Goal: Task Accomplishment & Management: Use online tool/utility

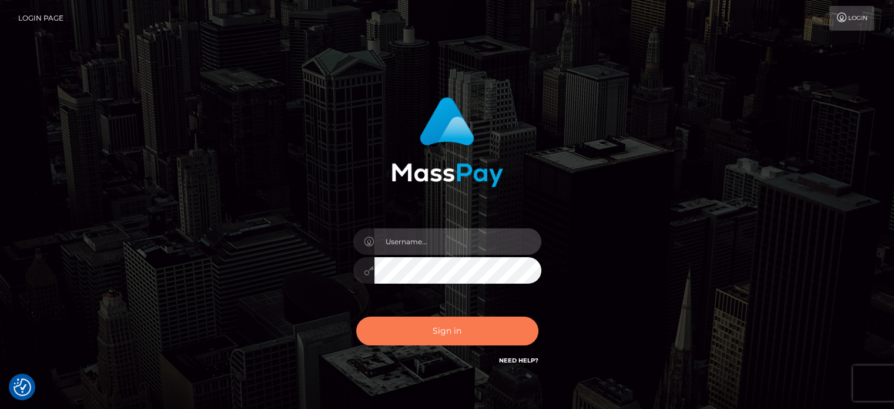
type input "letticia.ctfo"
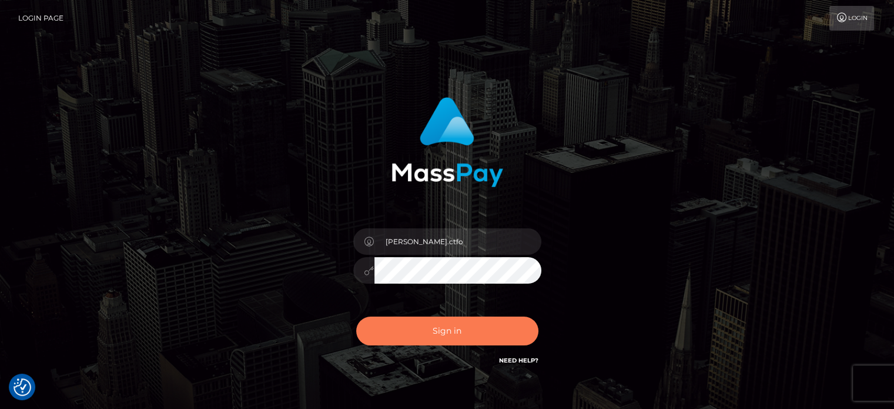
click at [460, 326] on button "Sign in" at bounding box center [447, 330] width 182 height 29
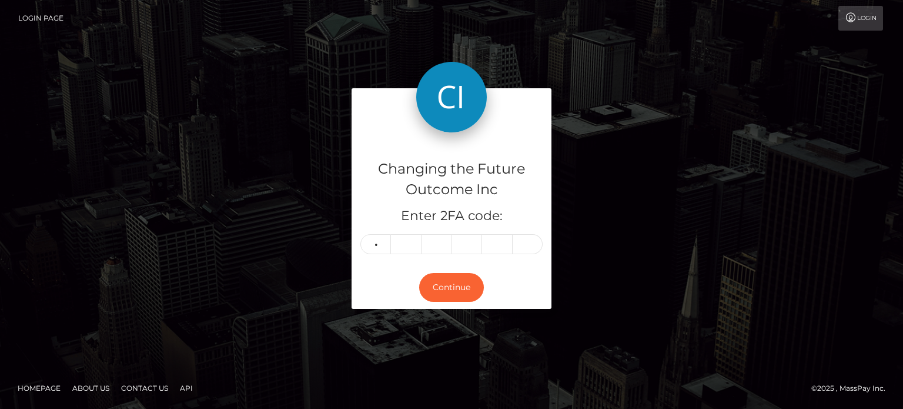
type input "2"
type input "8"
type input "0"
type input "7"
type input "8"
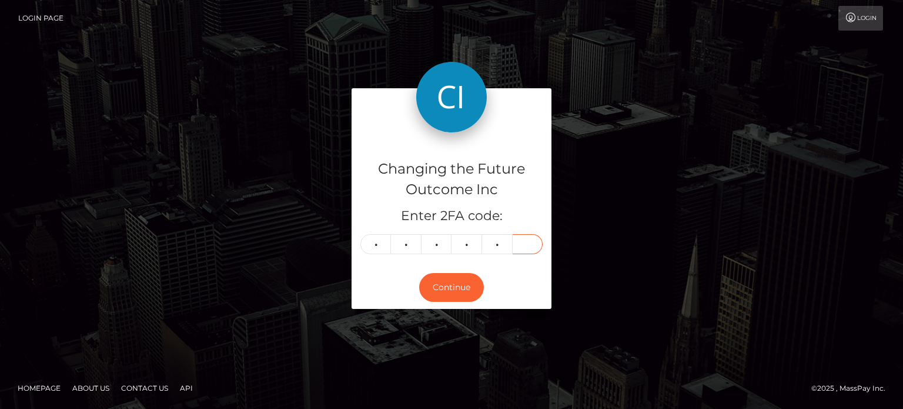
type input "3"
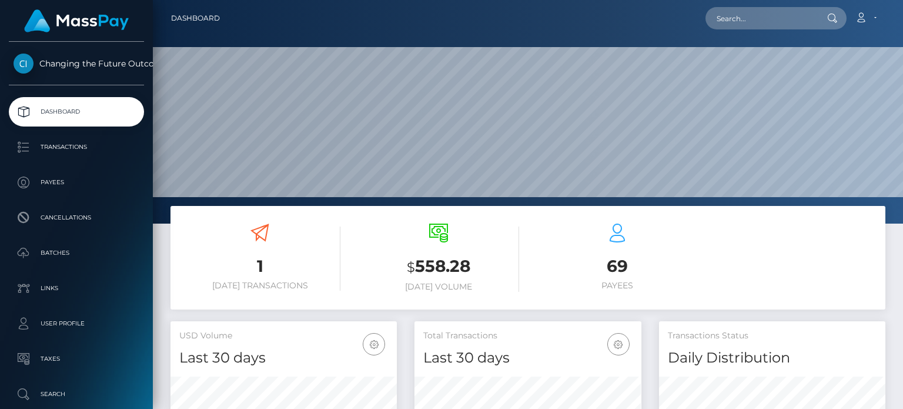
scroll to position [208, 226]
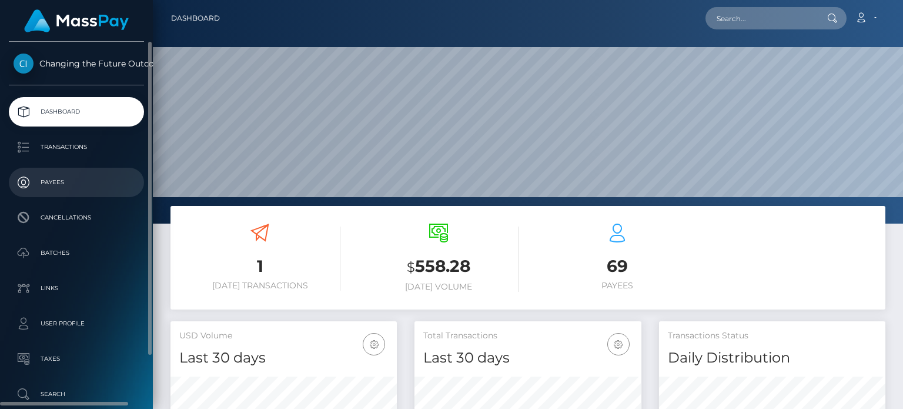
click at [71, 179] on p "Payees" at bounding box center [77, 182] width 126 height 18
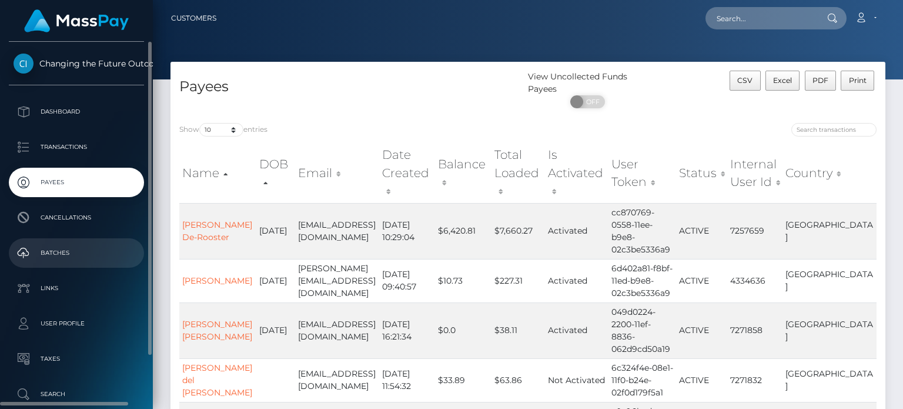
click at [37, 258] on p "Batches" at bounding box center [77, 253] width 126 height 18
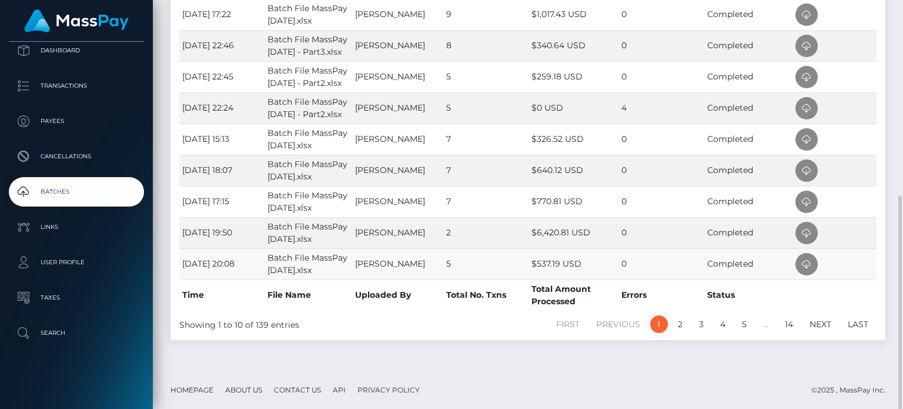
scroll to position [197, 0]
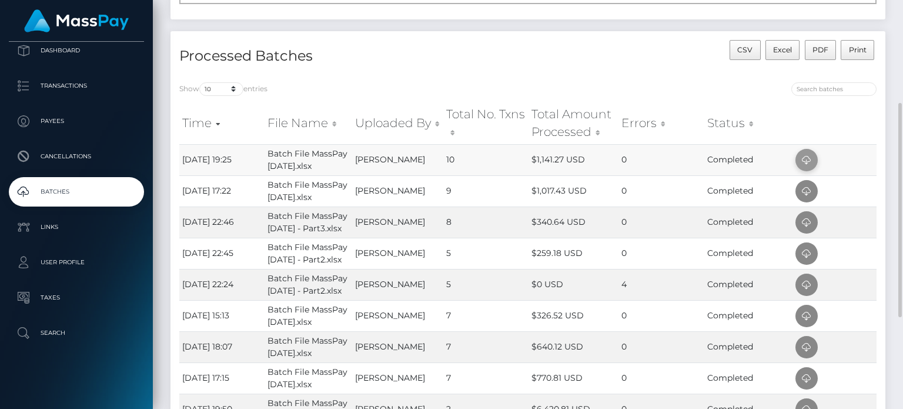
click at [804, 158] on icon at bounding box center [806, 160] width 14 height 15
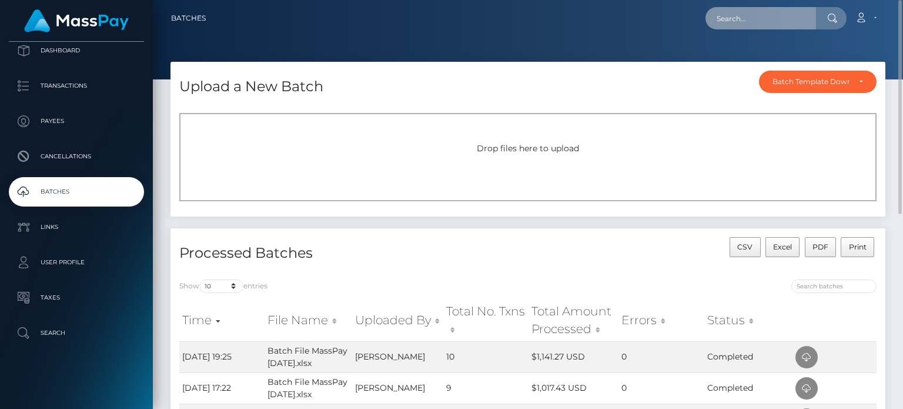
click at [781, 21] on input "text" at bounding box center [760, 18] width 111 height 22
paste input "7290731"
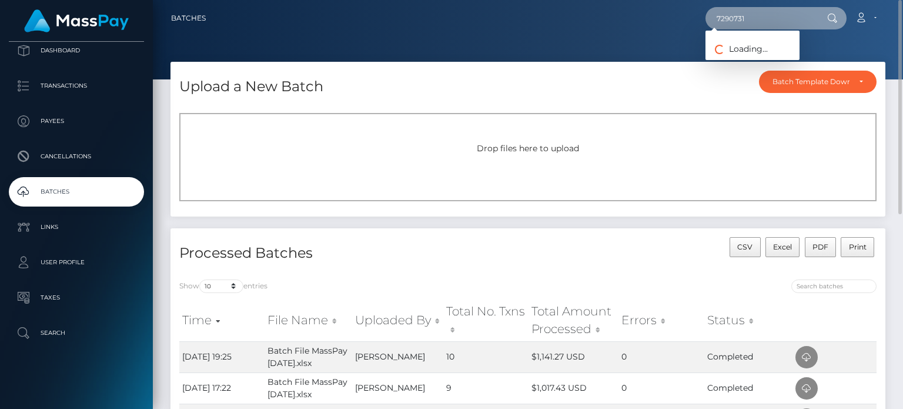
type input "7290731"
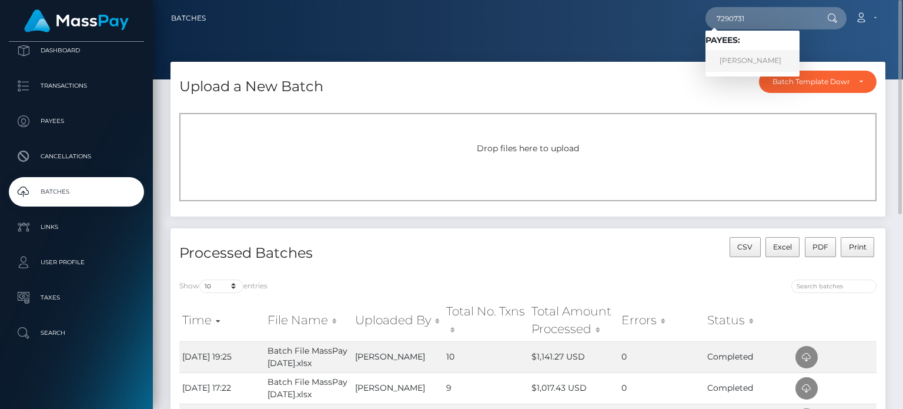
click at [755, 59] on link "Edyta Lipkowska" at bounding box center [752, 61] width 94 height 22
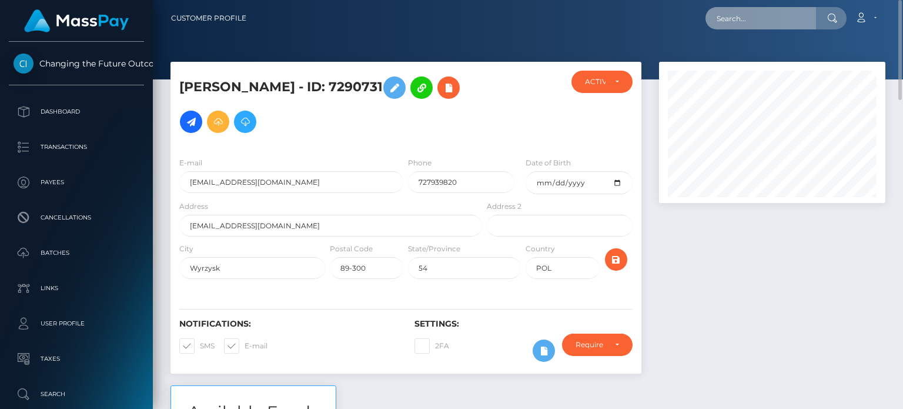
click at [771, 11] on input "text" at bounding box center [760, 18] width 111 height 22
paste input "7290794"
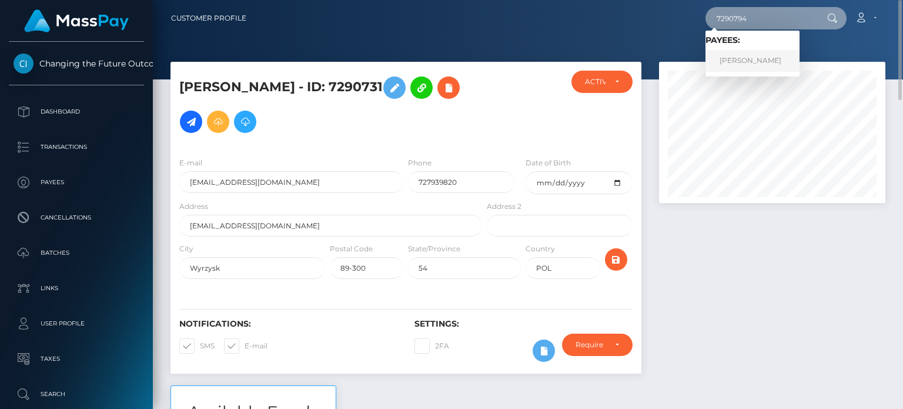
type input "7290794"
click at [741, 61] on link "[PERSON_NAME]" at bounding box center [752, 61] width 94 height 22
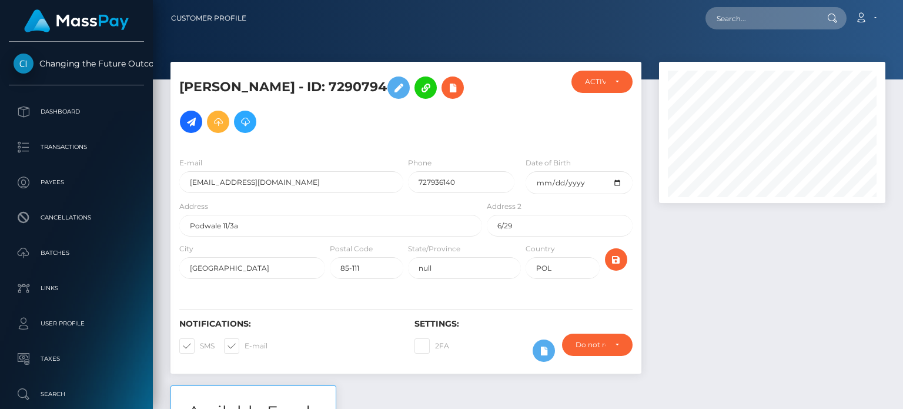
scroll to position [141, 226]
click at [705, 250] on div at bounding box center [772, 223] width 244 height 323
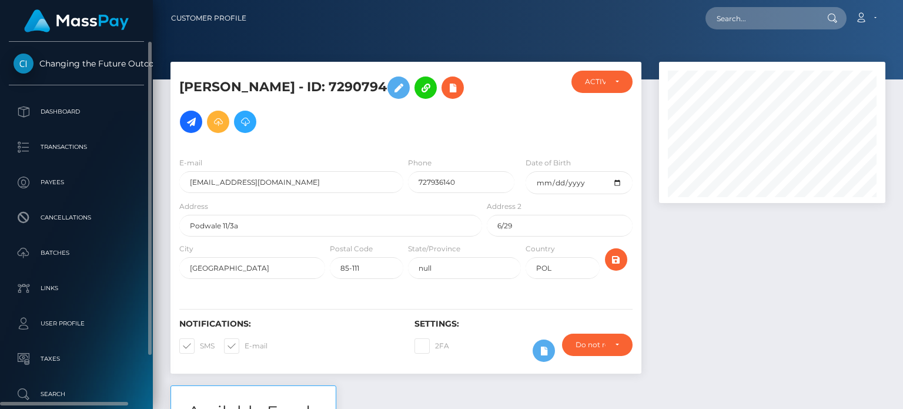
scroll to position [59, 0]
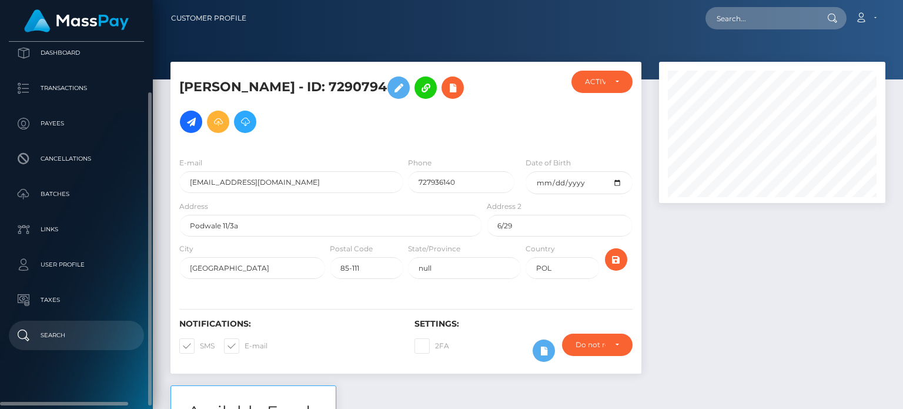
click at [54, 340] on p "Search" at bounding box center [77, 335] width 126 height 18
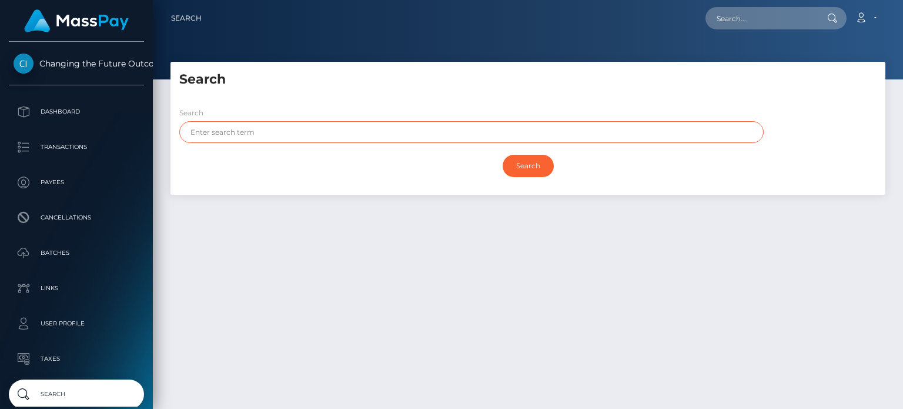
click at [213, 128] on input "text" at bounding box center [471, 132] width 584 height 22
type input "revolut"
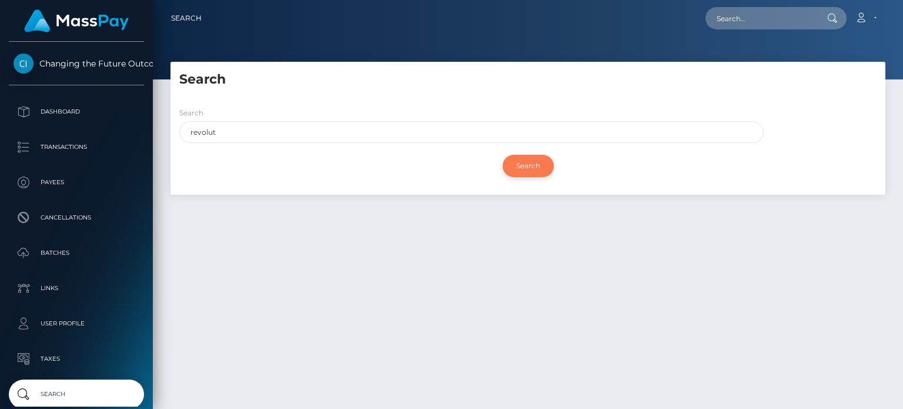
click at [520, 162] on input "Search" at bounding box center [528, 166] width 51 height 22
click at [95, 25] on img at bounding box center [76, 20] width 105 height 23
